Goal: Task Accomplishment & Management: Complete application form

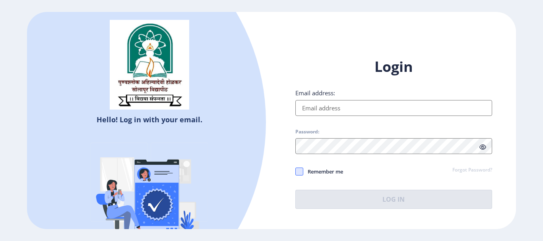
type input "[EMAIL_ADDRESS][DOMAIN_NAME]"
click at [299, 168] on span at bounding box center [299, 172] width 8 height 8
click at [296, 171] on input "Remember me" at bounding box center [295, 171] width 0 height 0
checkbox input "true"
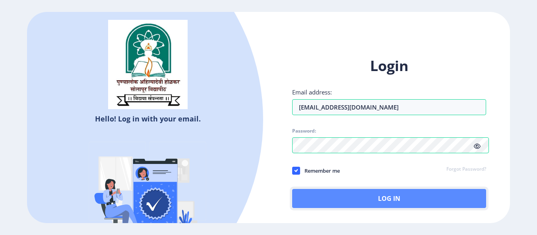
click at [366, 201] on button "Log In" at bounding box center [389, 198] width 194 height 19
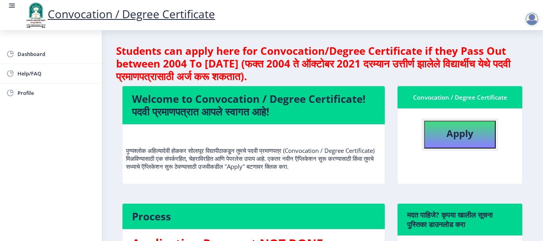
click at [442, 141] on button "Apply" at bounding box center [460, 135] width 72 height 28
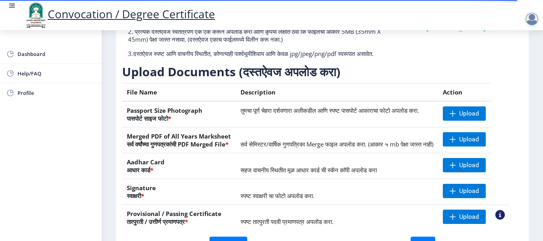
scroll to position [119, 0]
